Goal: Register for event/course

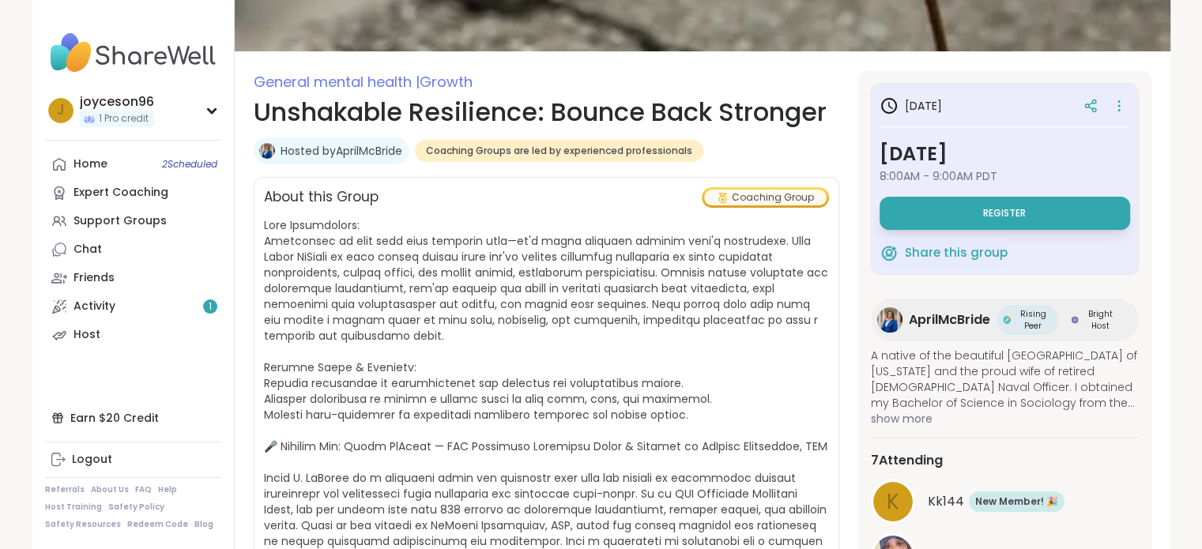
scroll to position [158, 0]
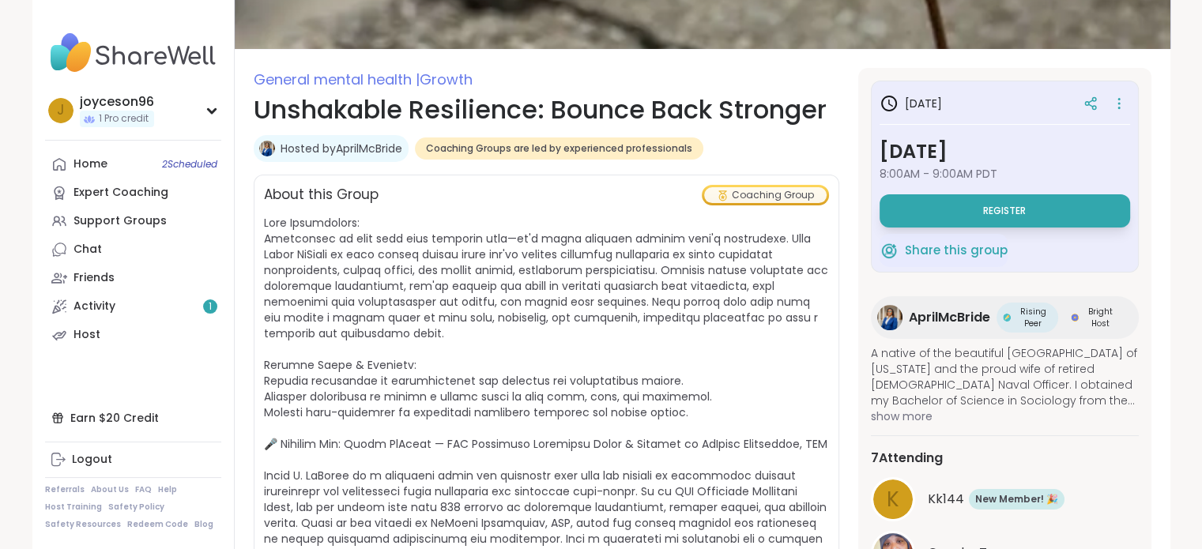
click at [944, 319] on span "AprilMcBride" at bounding box center [949, 317] width 81 height 19
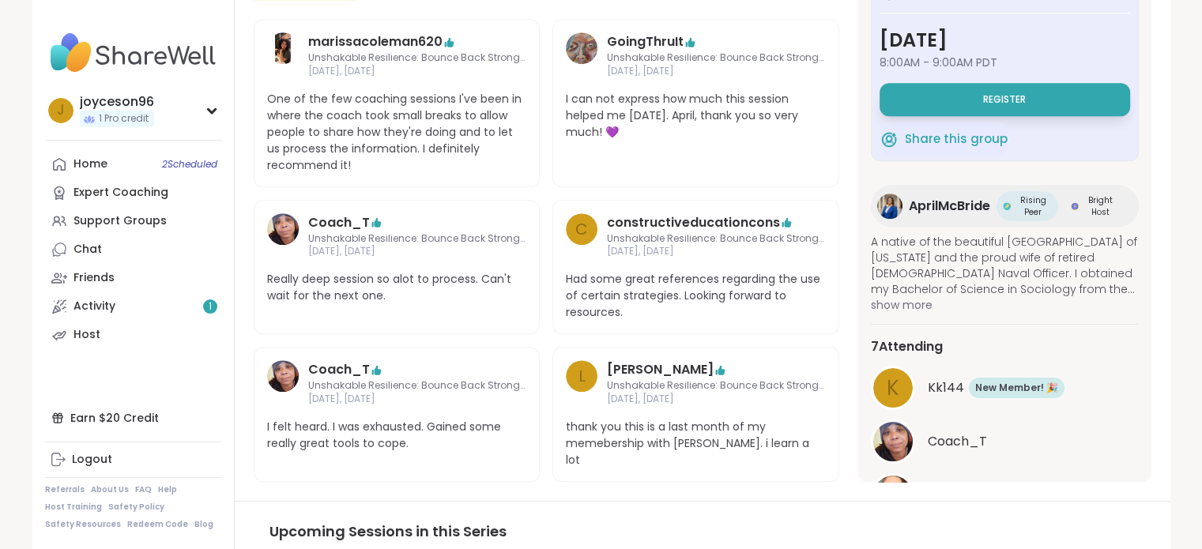
scroll to position [316, 0]
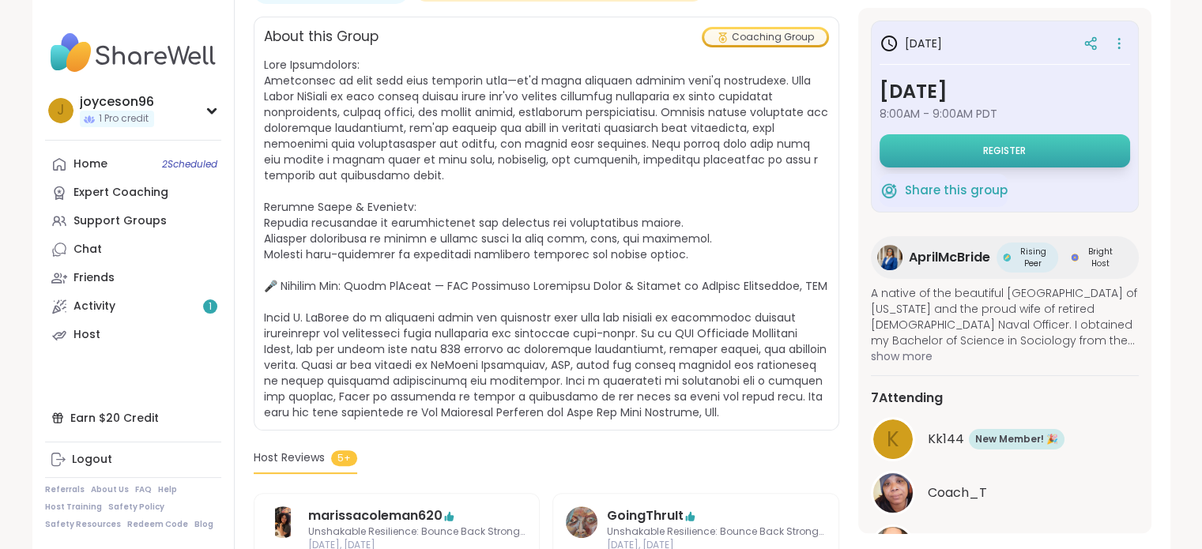
click at [983, 154] on span "Register" at bounding box center [1004, 151] width 43 height 13
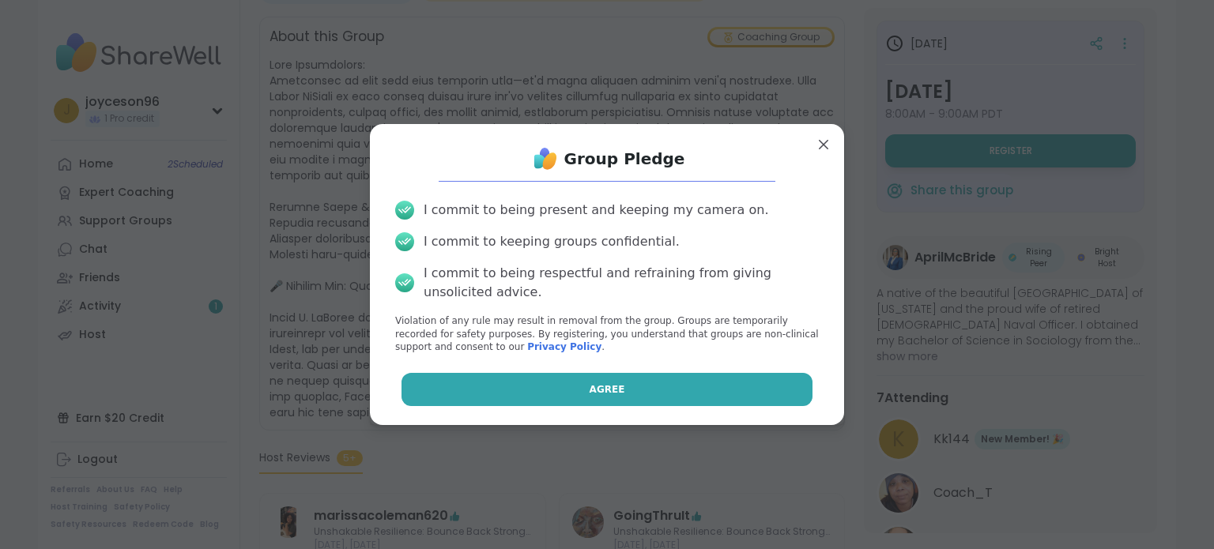
click at [583, 398] on button "Agree" at bounding box center [608, 389] width 412 height 33
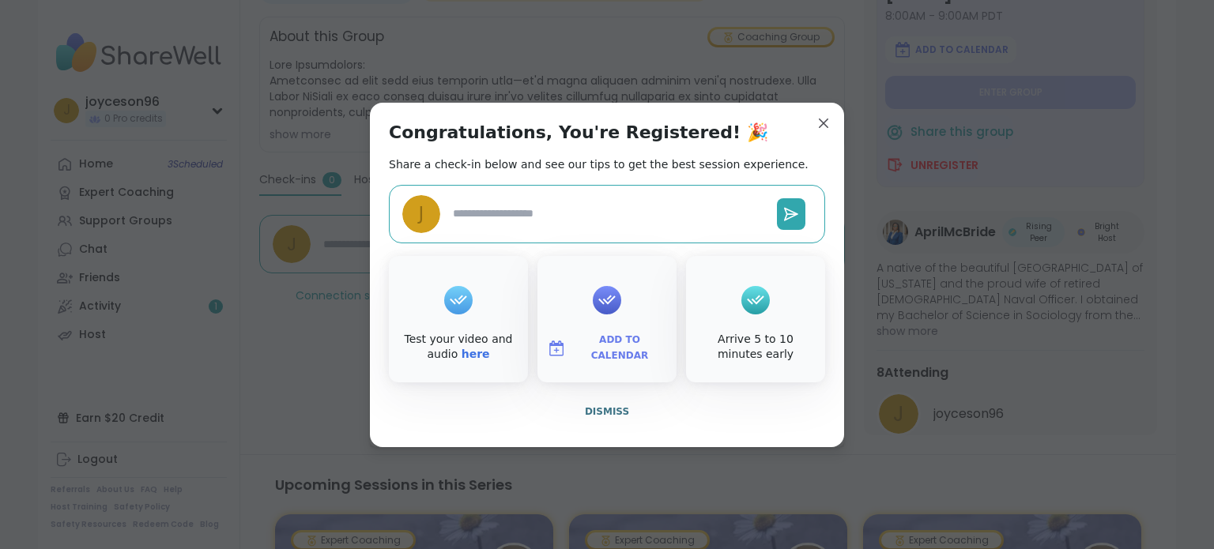
click at [586, 218] on textarea at bounding box center [609, 213] width 324 height 29
click at [609, 349] on span "Add to Calendar" at bounding box center [619, 348] width 95 height 31
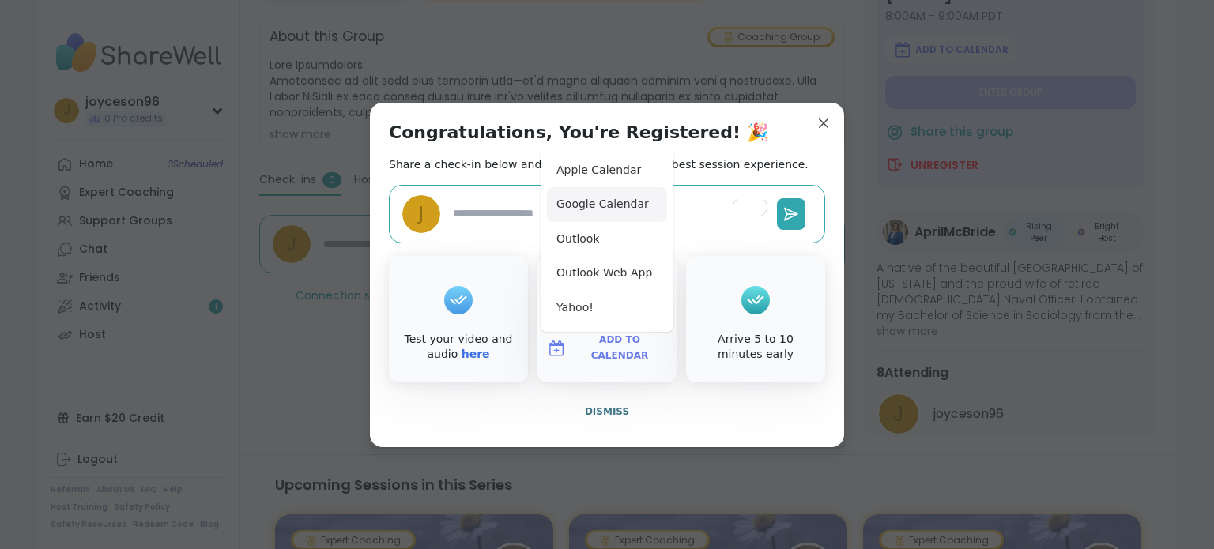
click at [602, 195] on button "Google Calendar" at bounding box center [607, 204] width 120 height 35
type textarea "*"
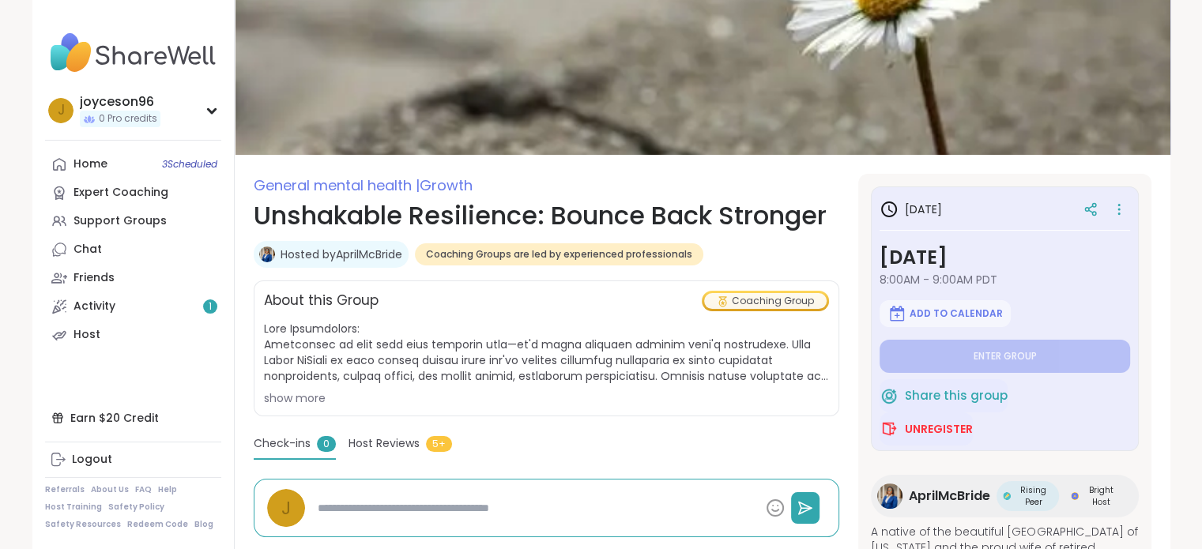
scroll to position [0, 0]
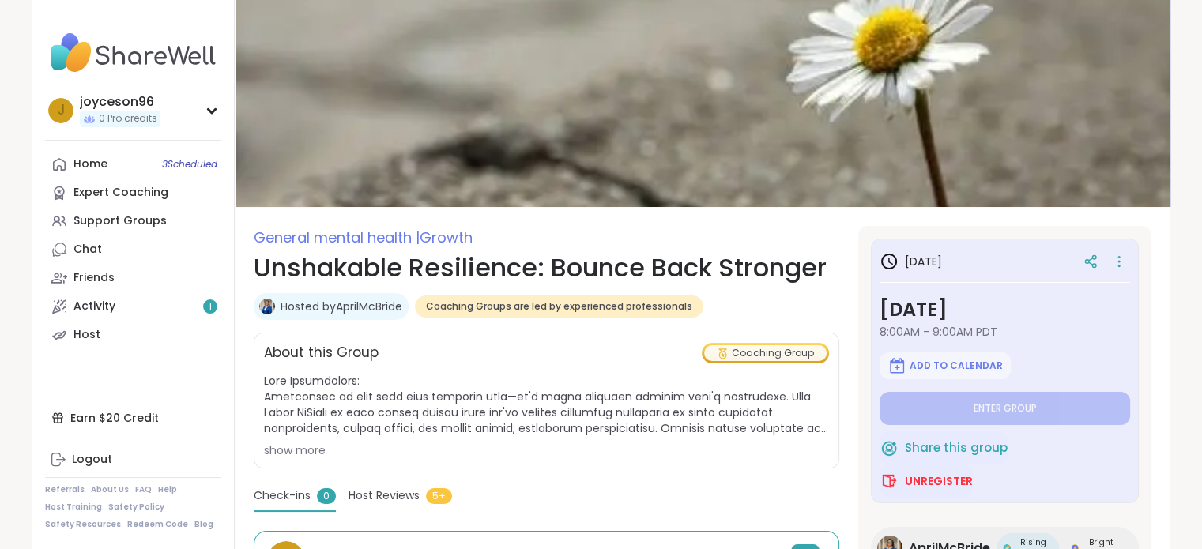
click at [582, 259] on h1 "Unshakable Resilience: Bounce Back Stronger" at bounding box center [547, 268] width 586 height 38
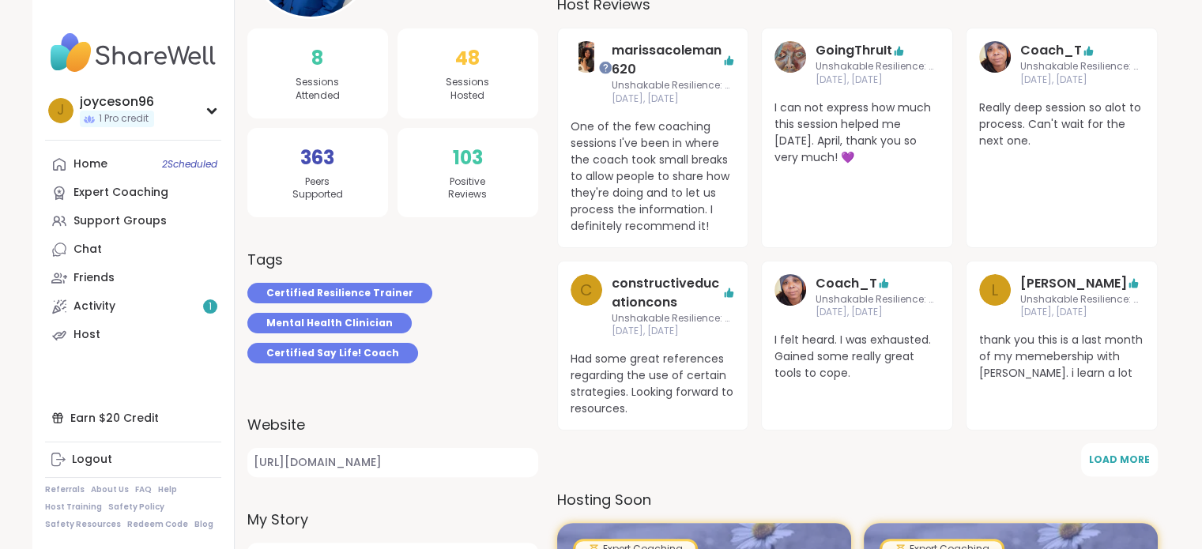
scroll to position [316, 0]
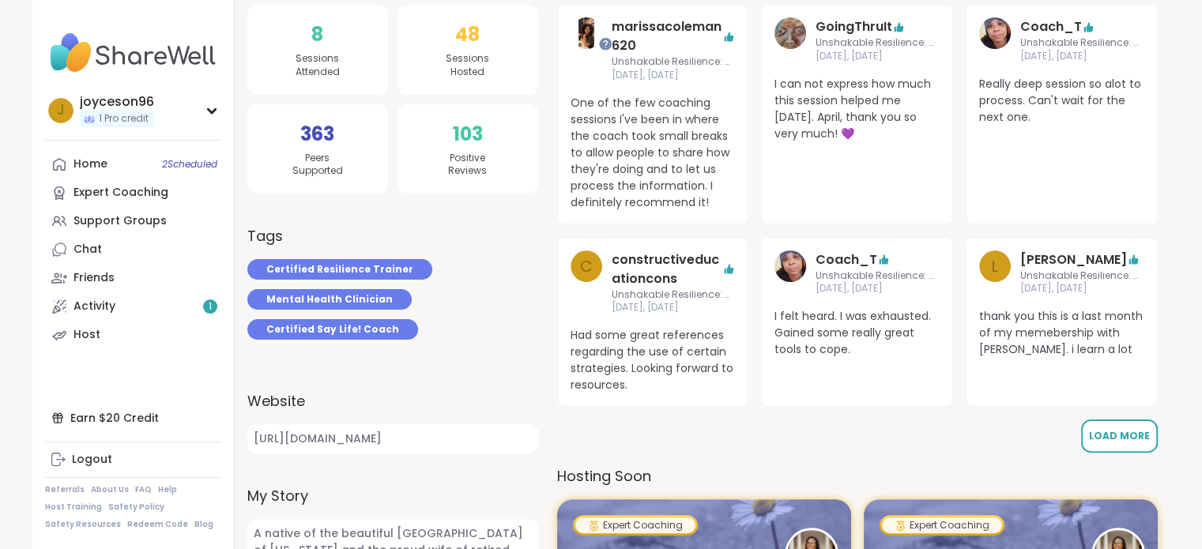
click at [1123, 435] on span "Load More" at bounding box center [1119, 435] width 61 height 13
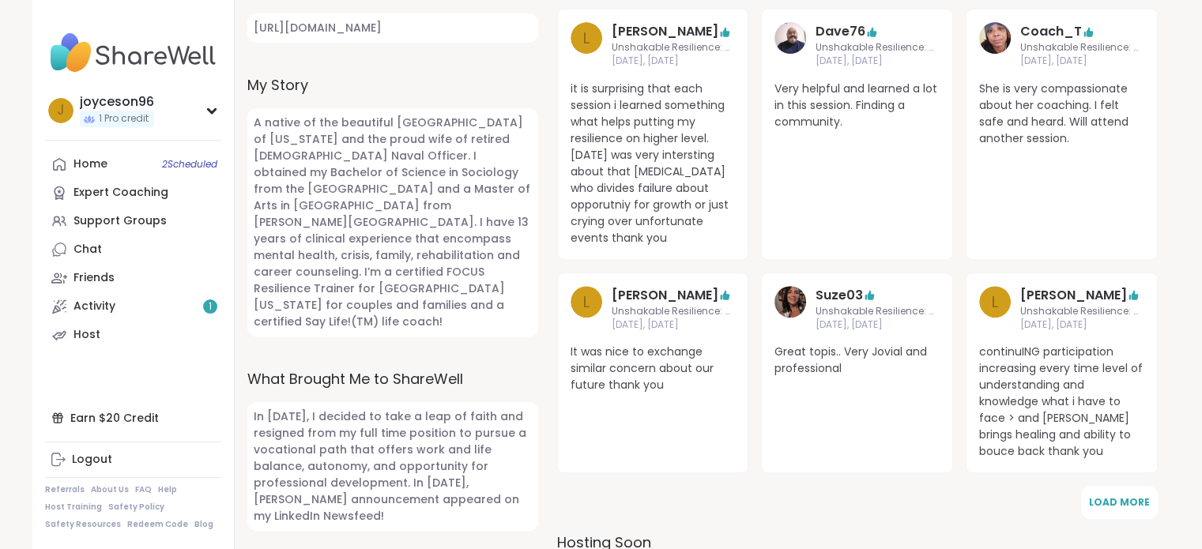
scroll to position [791, 0]
